Goal: Entertainment & Leisure: Consume media (video, audio)

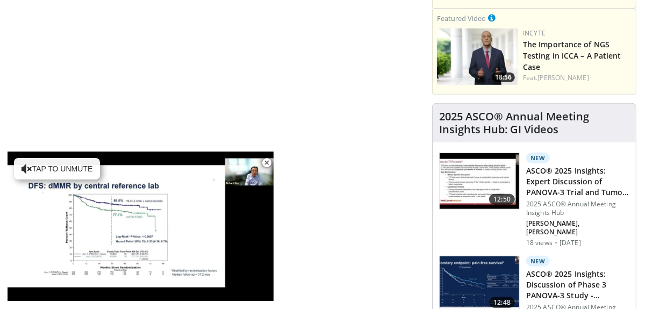
scroll to position [712, 0]
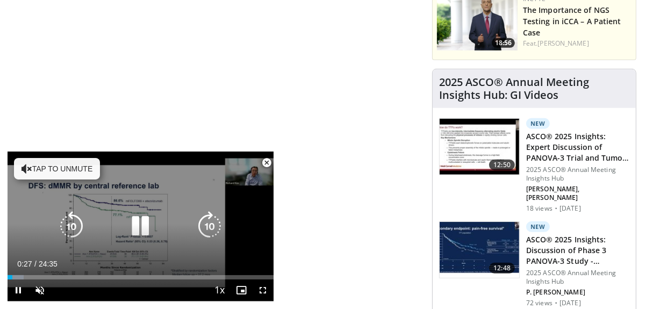
click at [52, 165] on button "Tap to unmute" at bounding box center [57, 168] width 86 height 21
click at [145, 225] on icon "Video Player" at bounding box center [141, 226] width 30 height 30
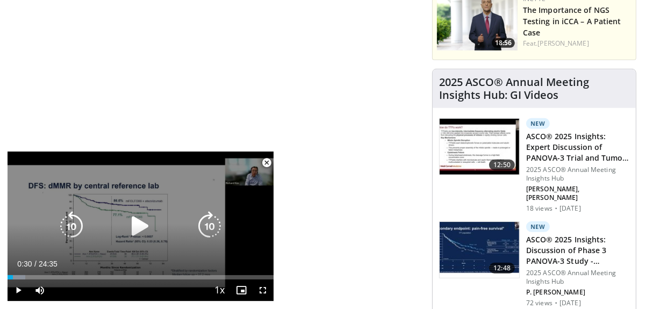
click at [139, 226] on icon "Video Player" at bounding box center [141, 226] width 30 height 30
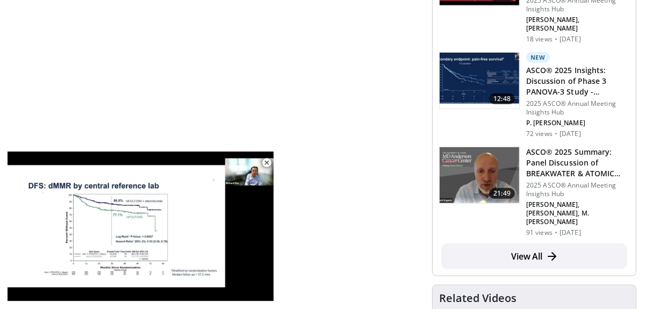
scroll to position [824, 0]
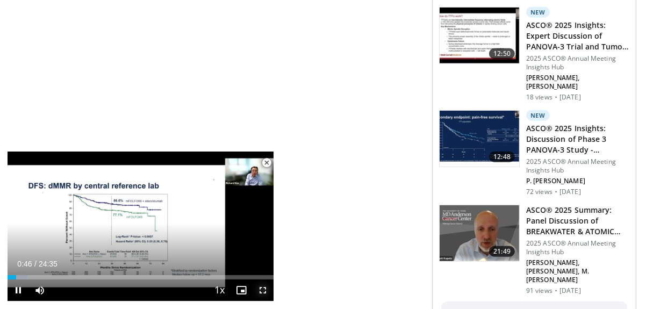
click at [263, 290] on video-js "**********" at bounding box center [141, 226] width 266 height 150
click at [263, 290] on span "Video Player" at bounding box center [262, 289] width 21 height 21
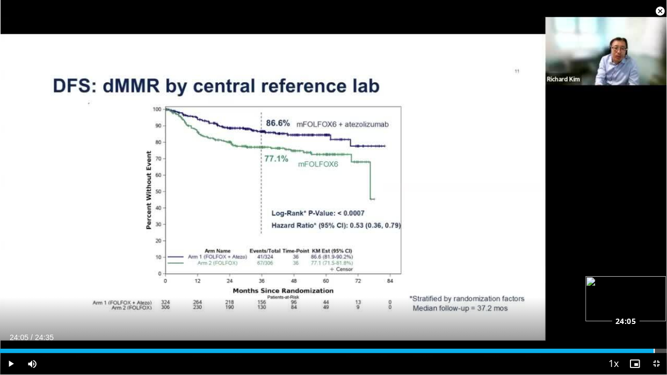
drag, startPoint x: 31, startPoint y: 352, endPoint x: 654, endPoint y: 348, distance: 623.2
click at [654, 308] on div "Loaded : 98.17% 24:05 24:05" at bounding box center [333, 348] width 667 height 10
drag, startPoint x: 639, startPoint y: 351, endPoint x: 161, endPoint y: 356, distance: 478.1
click at [181, 308] on video-js "**********" at bounding box center [333, 187] width 667 height 375
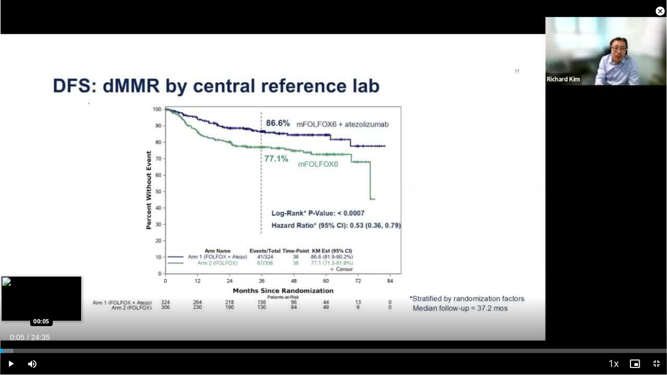
click at [3, 308] on div "Loaded : 2.01% 00:05 00:05" at bounding box center [333, 351] width 667 height 4
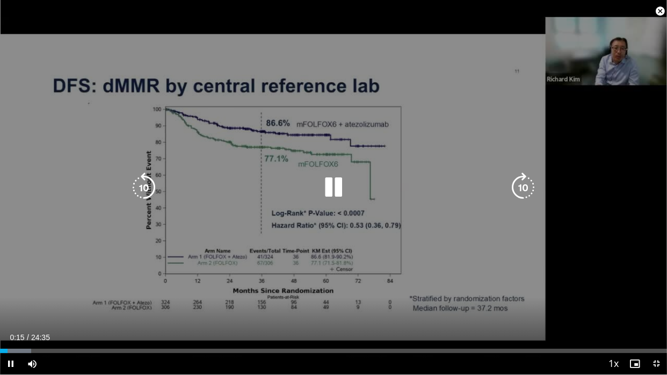
click at [523, 189] on icon "Video Player" at bounding box center [523, 187] width 30 height 30
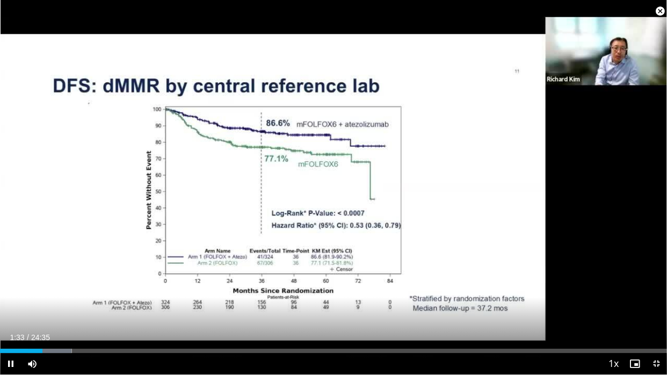
click at [634, 308] on video-js "**********" at bounding box center [333, 187] width 667 height 375
click at [635, 308] on span "Video Player" at bounding box center [634, 363] width 21 height 21
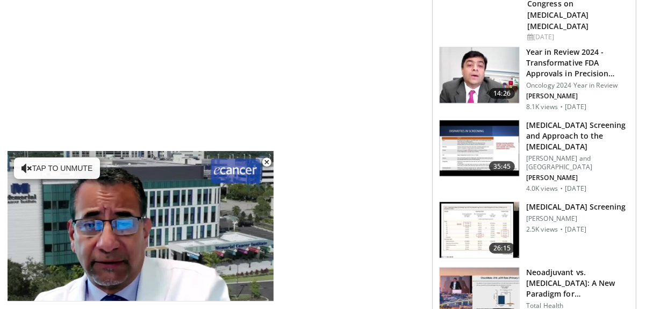
scroll to position [1037, 0]
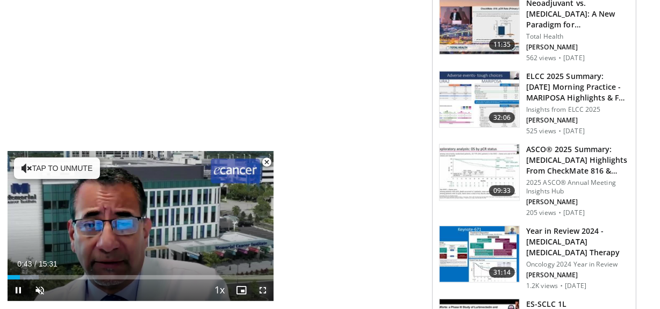
click at [263, 290] on span "Video Player" at bounding box center [262, 289] width 21 height 21
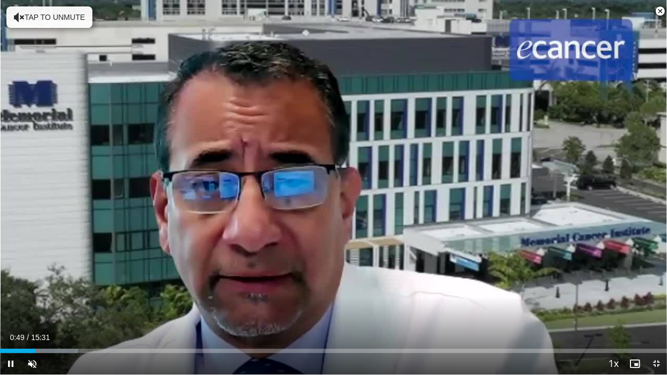
click at [661, 10] on span "Video Player" at bounding box center [659, 11] width 21 height 21
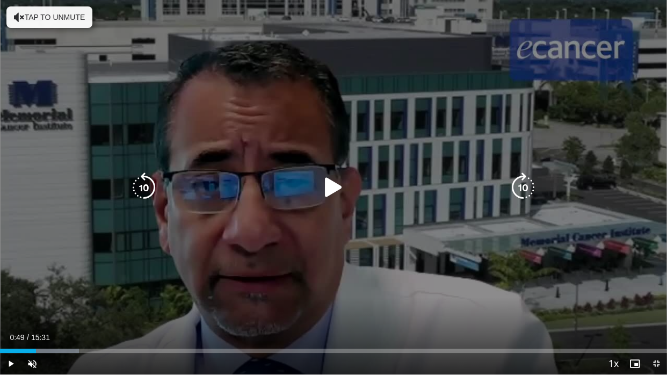
click at [636, 5] on div "10 seconds Tap to unmute" at bounding box center [333, 187] width 667 height 374
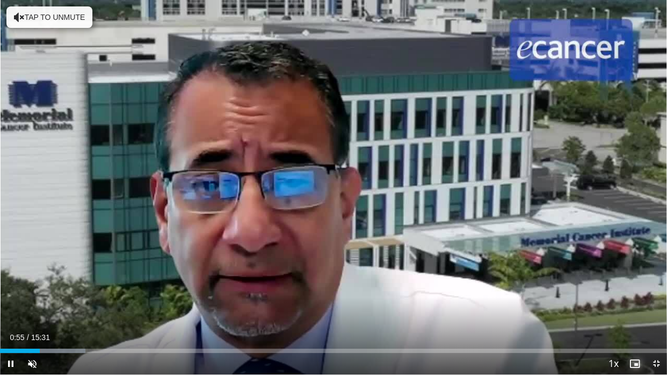
click at [632, 308] on span "Video Player" at bounding box center [634, 363] width 21 height 21
